Goal: Transaction & Acquisition: Purchase product/service

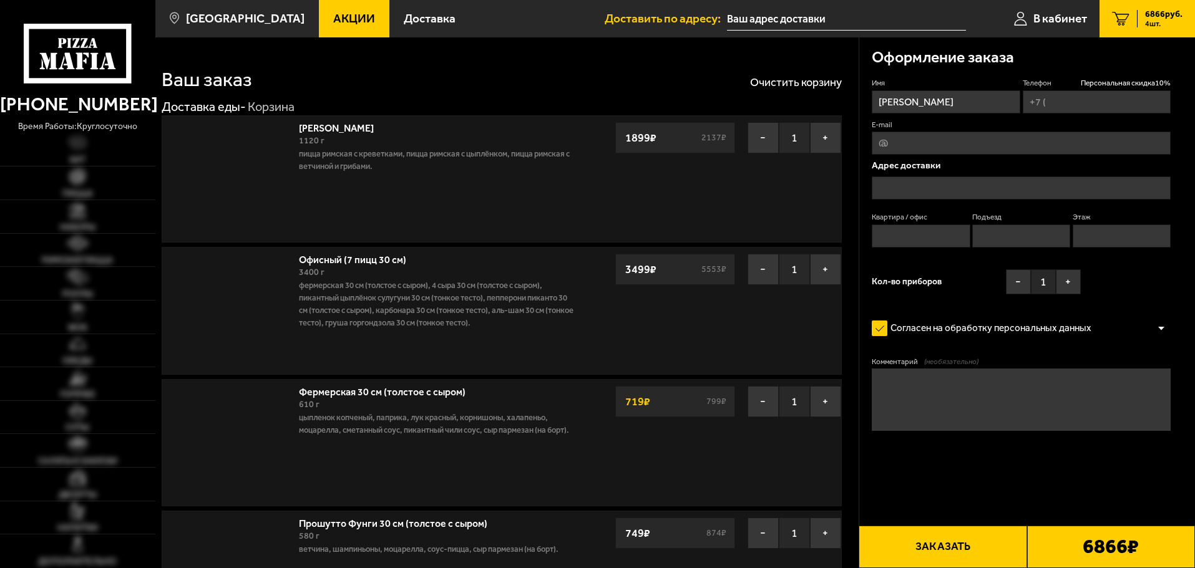
type input "[PHONE_NUMBER]"
type input "[STREET_ADDRESS][PERSON_NAME]"
type input "34"
type input "1"
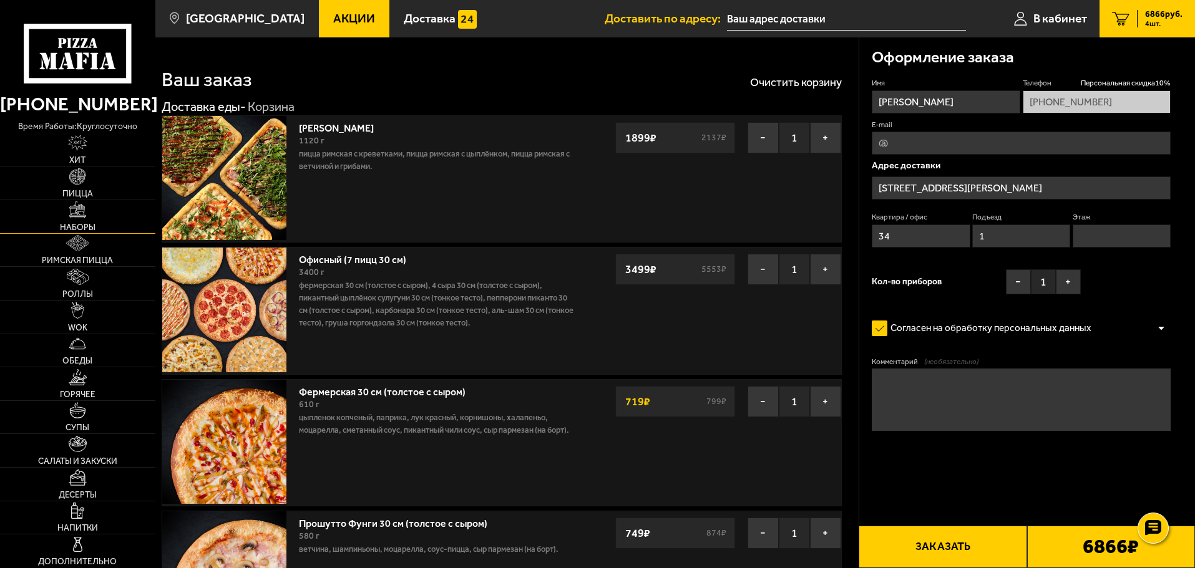
click at [82, 225] on span "Наборы" at bounding box center [78, 227] width 36 height 9
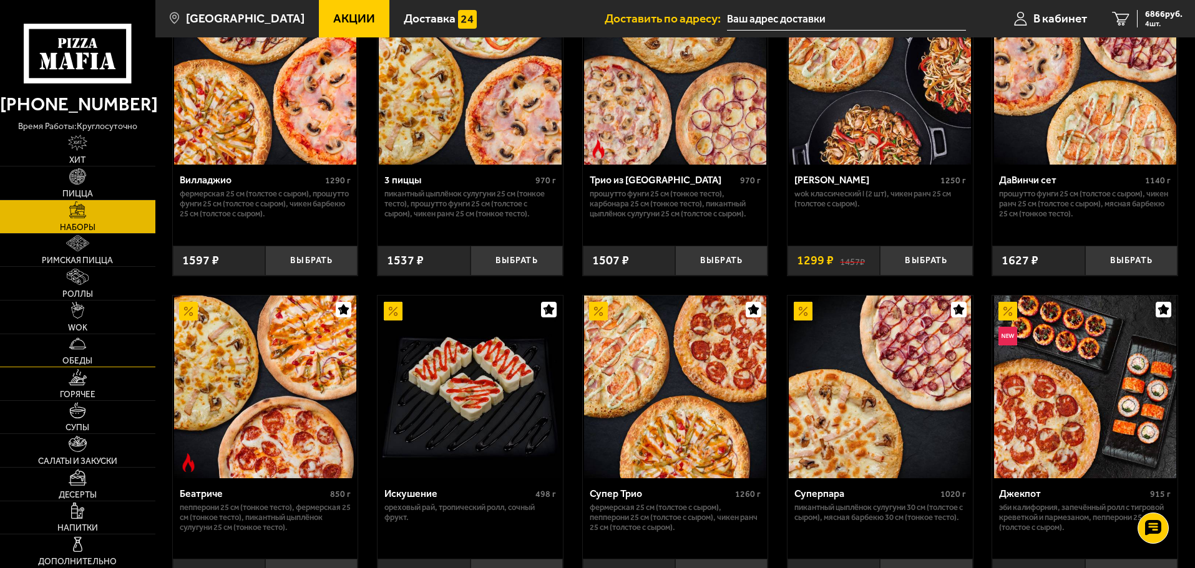
scroll to position [562, 0]
